Goal: Task Accomplishment & Management: Use online tool/utility

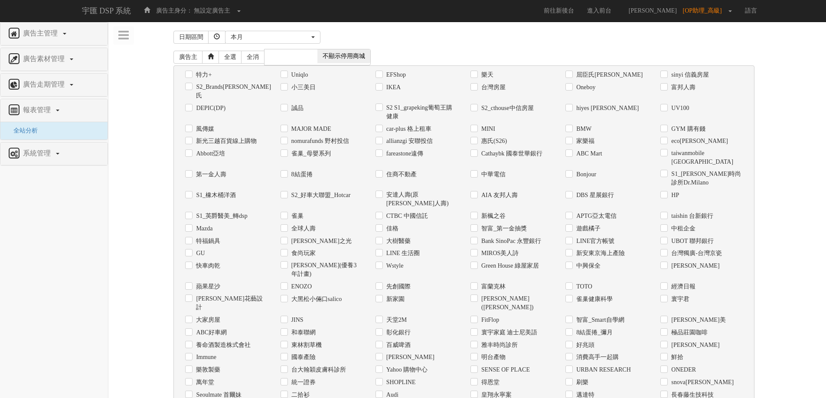
click at [305, 74] on label "Uniqlo" at bounding box center [298, 75] width 19 height 9
click at [286, 74] on input "Uniqlo" at bounding box center [283, 75] width 6 height 6
checkbox input "true"
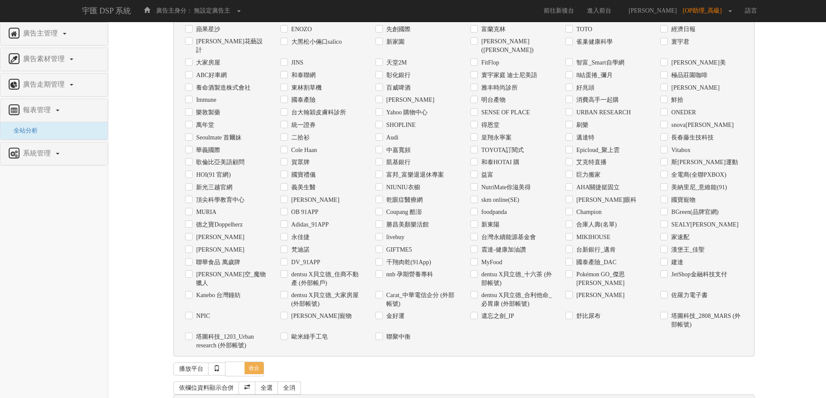
scroll to position [273, 0]
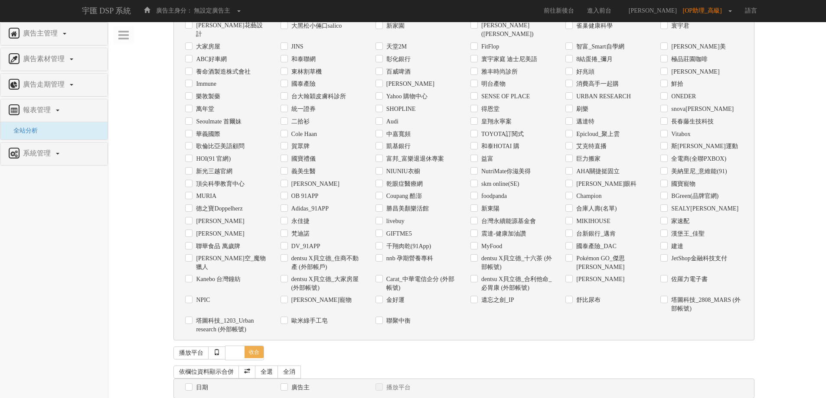
click at [195, 384] on label "日期" at bounding box center [201, 388] width 14 height 9
click at [191, 385] on input "日期" at bounding box center [188, 388] width 6 height 6
checkbox input "true"
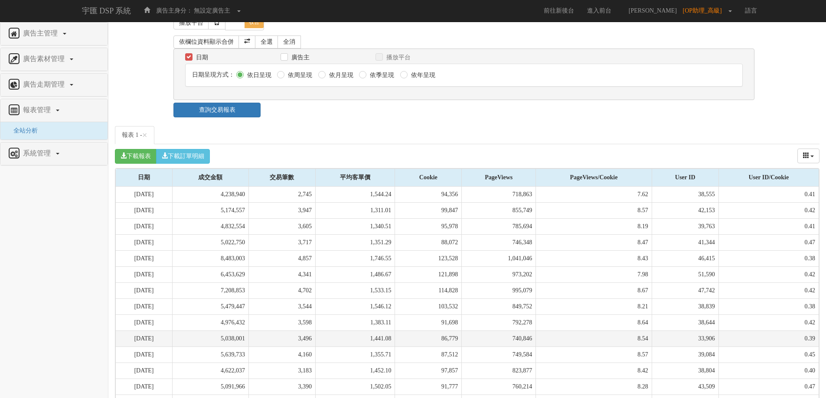
scroll to position [655, 0]
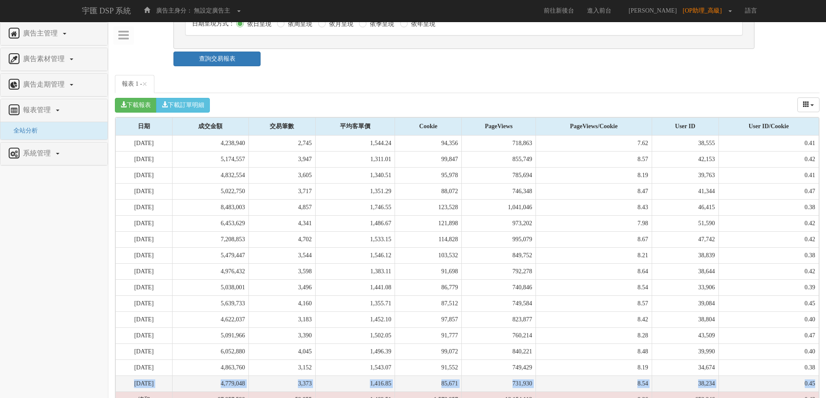
drag, startPoint x: 127, startPoint y: 342, endPoint x: 815, endPoint y: 352, distance: 688.4
click at [815, 376] on tr "[DATE] 4,779,048 3,373 1,416.85 85,671 731,930 8.54 38,234 0.45" at bounding box center [467, 384] width 703 height 16
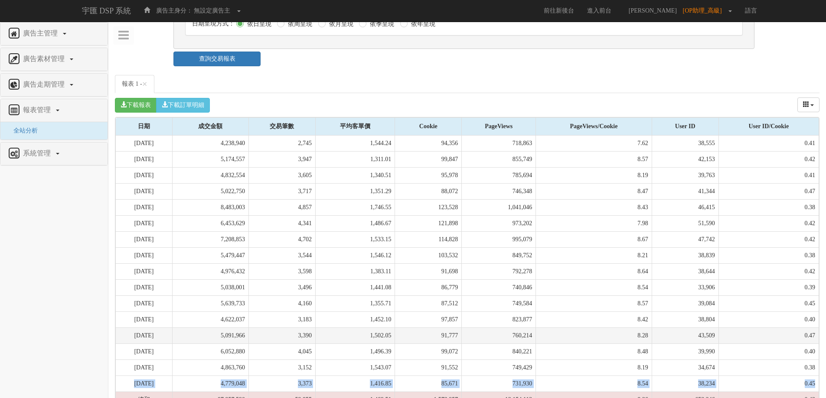
copy tr "[DATE] 4,779,048 3,373 1,416.85 85,671 731,930 8.54 38,234 0.45"
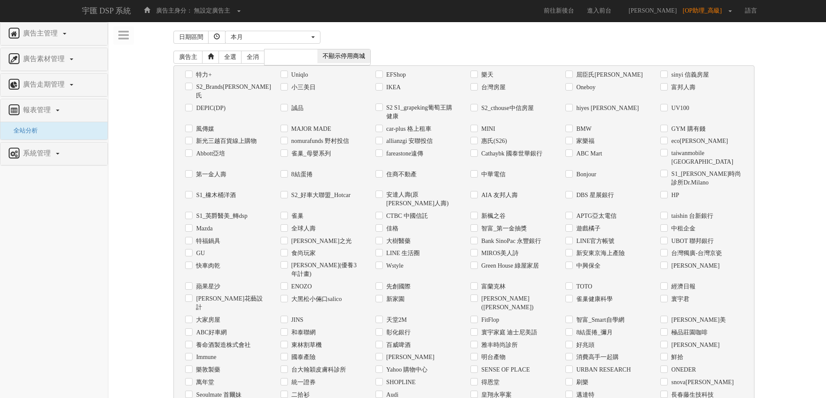
click at [54, 161] on div "系統管理" at bounding box center [53, 154] width 107 height 23
click at [51, 160] on link "系統管理" at bounding box center [54, 154] width 94 height 14
click at [40, 158] on span "廣告驗證設定" at bounding box center [28, 156] width 43 height 7
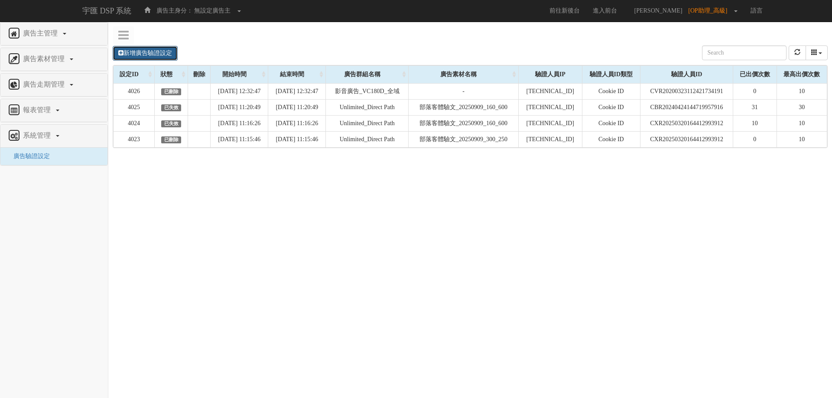
click at [156, 55] on link "新增廣告驗證設定" at bounding box center [145, 53] width 65 height 15
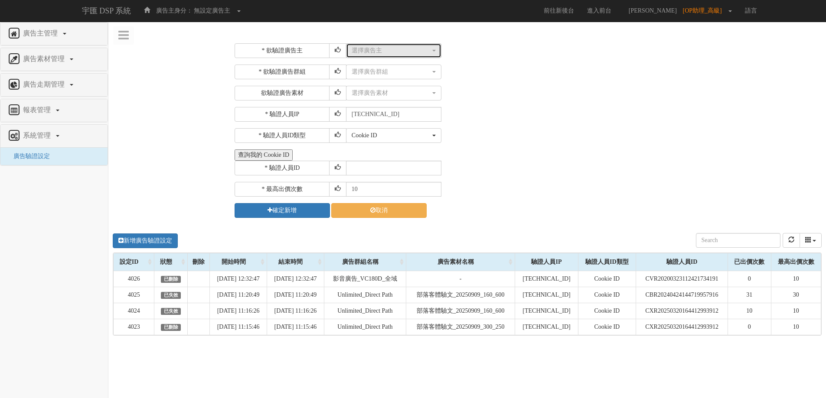
click at [358, 51] on div "選擇廣告主" at bounding box center [391, 50] width 79 height 9
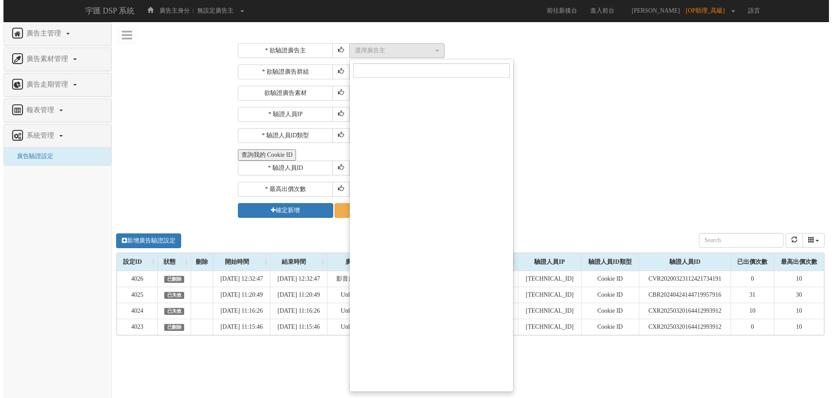
scroll to position [7015, 0]
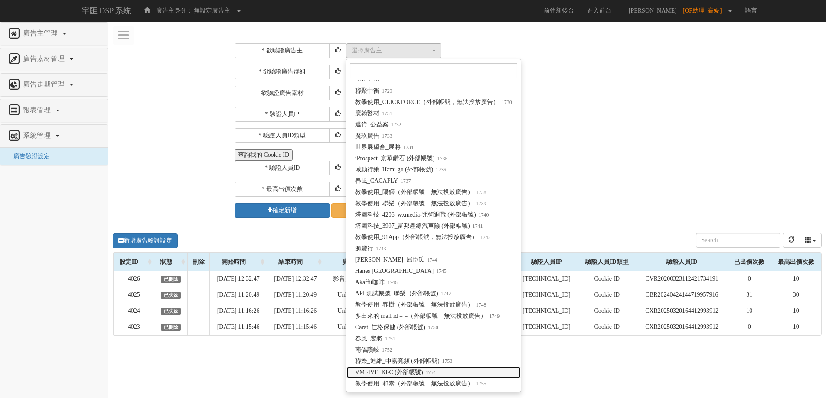
click at [446, 368] on link "VMFIVE_KFC (外部帳號) 1754" at bounding box center [433, 372] width 174 height 11
select select "1754"
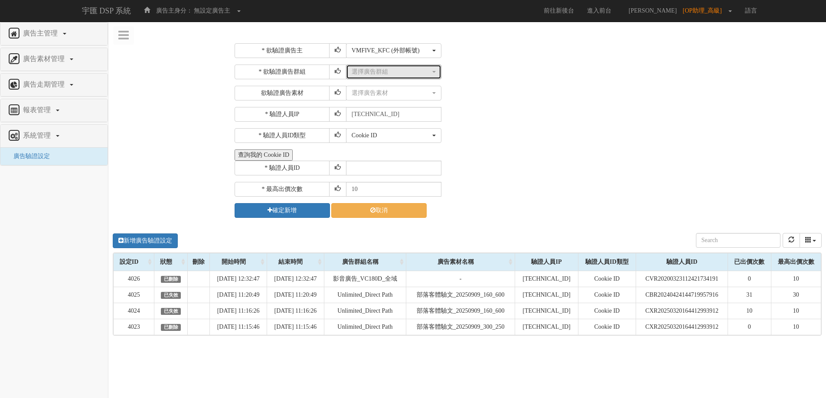
click at [384, 70] on div "選擇廣告群組" at bounding box center [391, 72] width 79 height 9
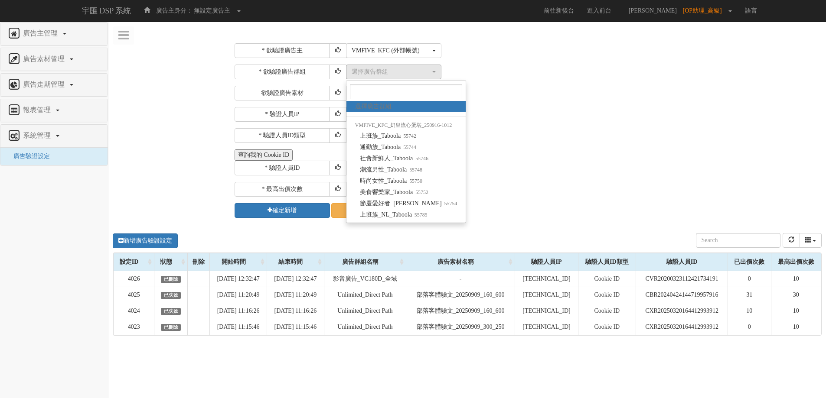
click at [554, 85] on div "* 欲驗證廣告群組 選擇廣告群組 上班族_Taboola 通勤族_Taboola 社會新鮮人_Taboola 潮流男性_Taboola 時尚女性_Tabool…" at bounding box center [526, 83] width 585 height 36
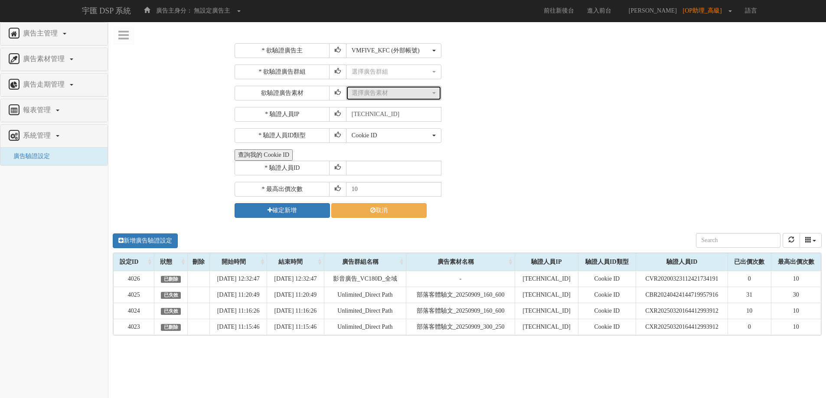
click at [421, 95] on div "選擇廣告素材" at bounding box center [391, 93] width 79 height 9
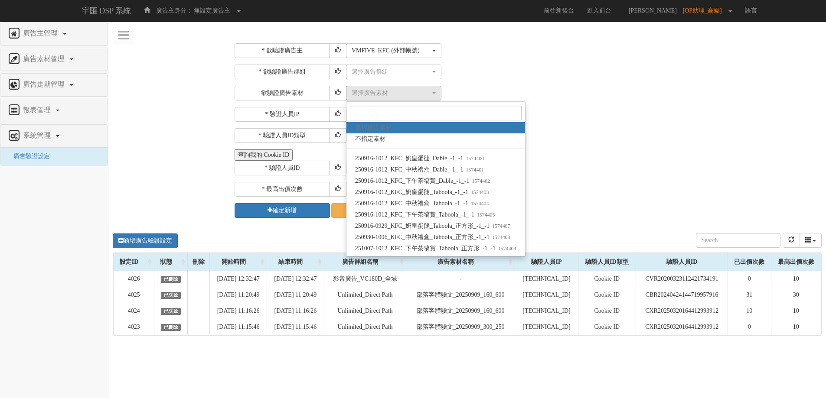
click at [488, 68] on div "選擇廣告群組 上班族_Taboola 通勤族_Taboola 社會新鮮人_Taboola 潮流男性_Taboola 時尚女性_Taboola 美食饗樂家_Ta…" at bounding box center [582, 72] width 473 height 15
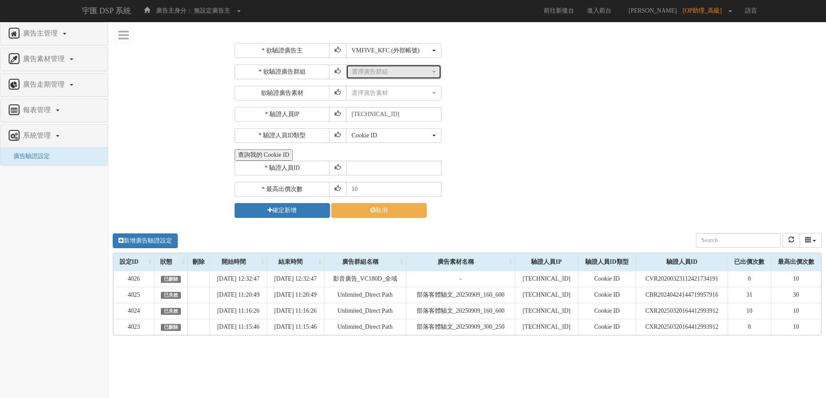
click at [416, 68] on div "選擇廣告群組" at bounding box center [391, 72] width 79 height 9
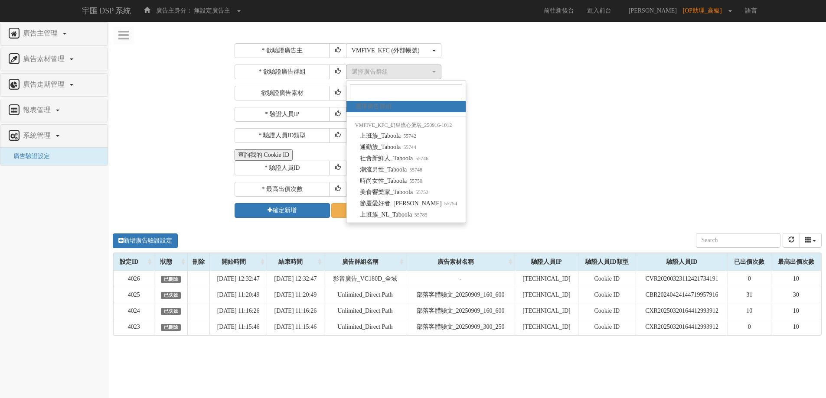
click at [533, 113] on div "* 驗證人員IP 211.72.129.170" at bounding box center [526, 114] width 585 height 15
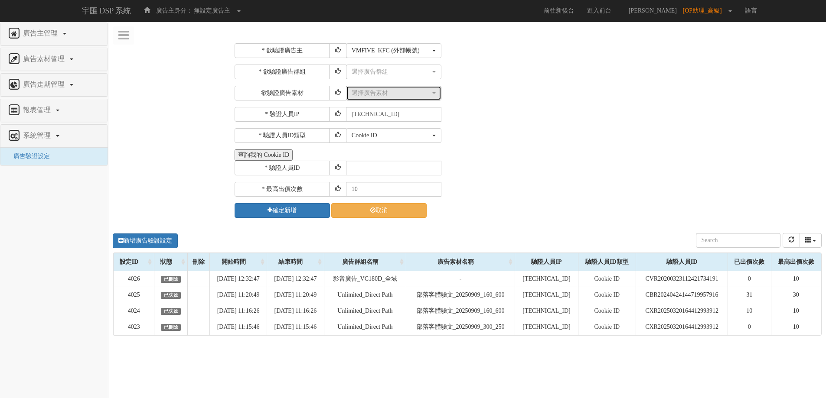
click at [427, 89] on div "選擇廣告素材" at bounding box center [391, 93] width 79 height 9
